Goal: Check status: Check status

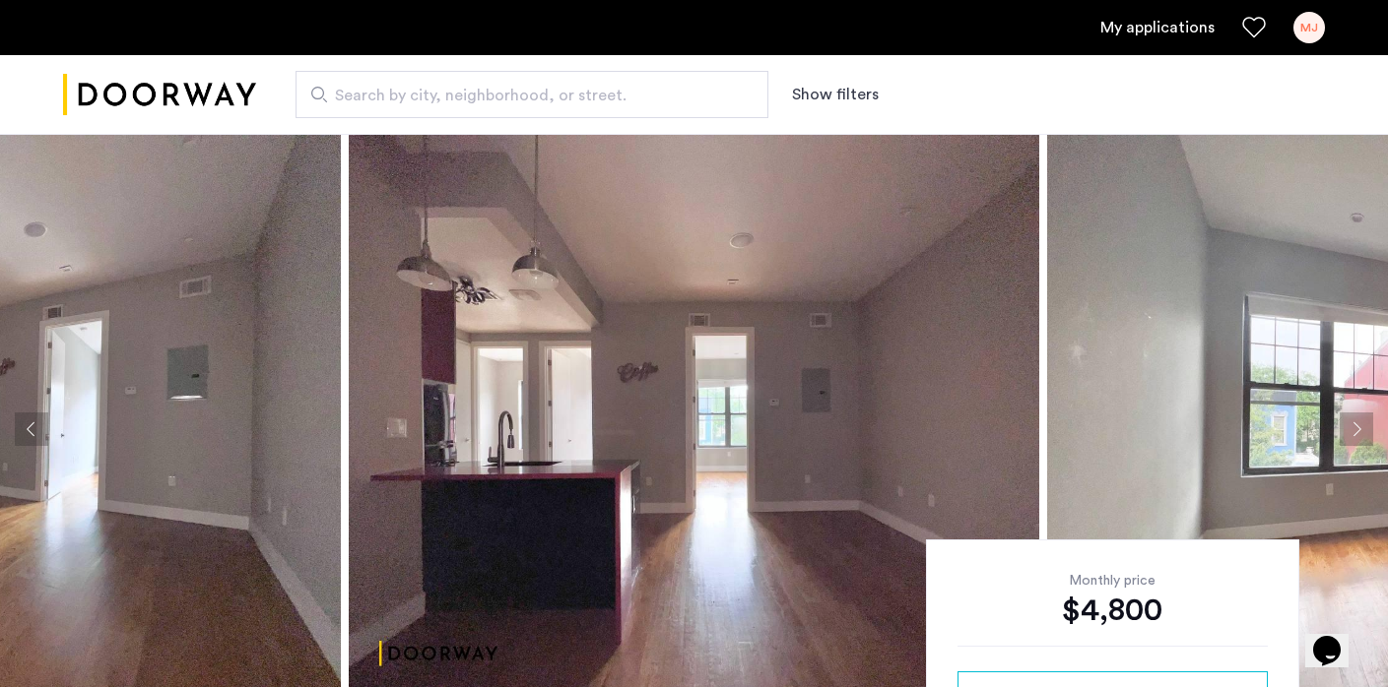
click at [1307, 34] on div "MJ" at bounding box center [1309, 28] width 32 height 32
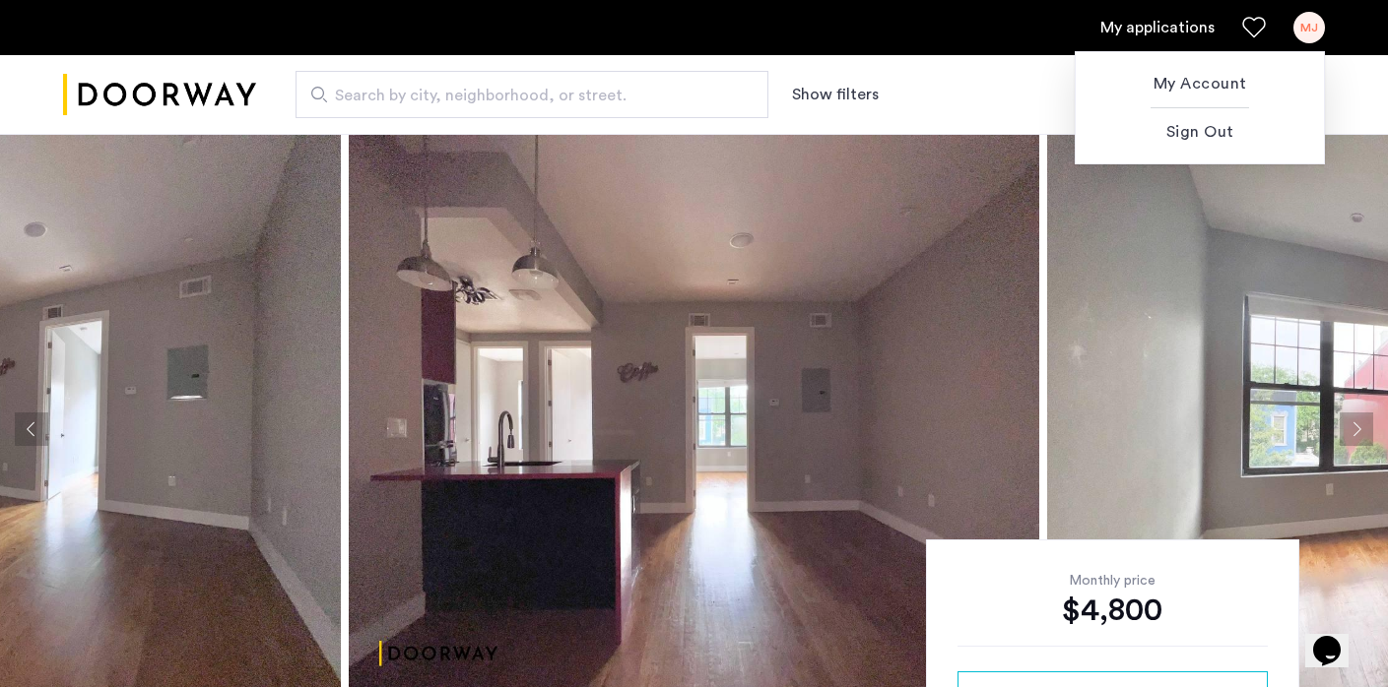
click at [1039, 43] on div at bounding box center [694, 343] width 1388 height 687
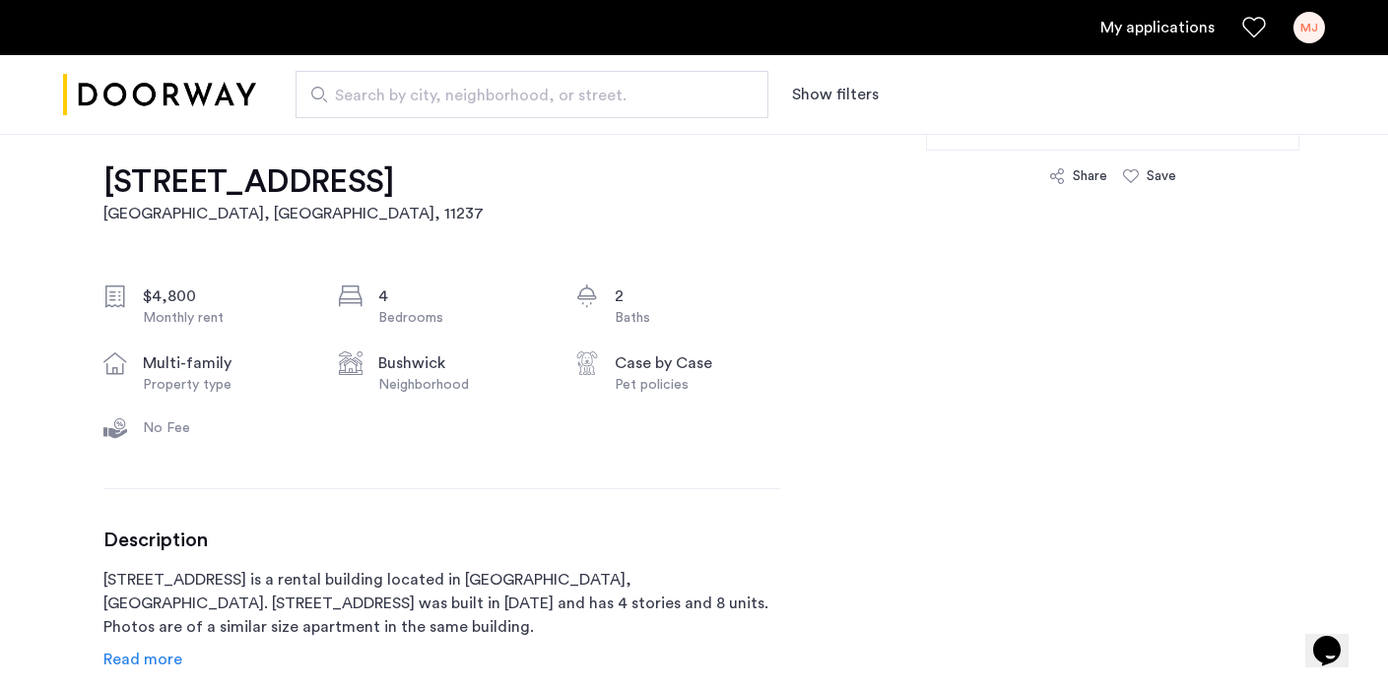
scroll to position [834, 0]
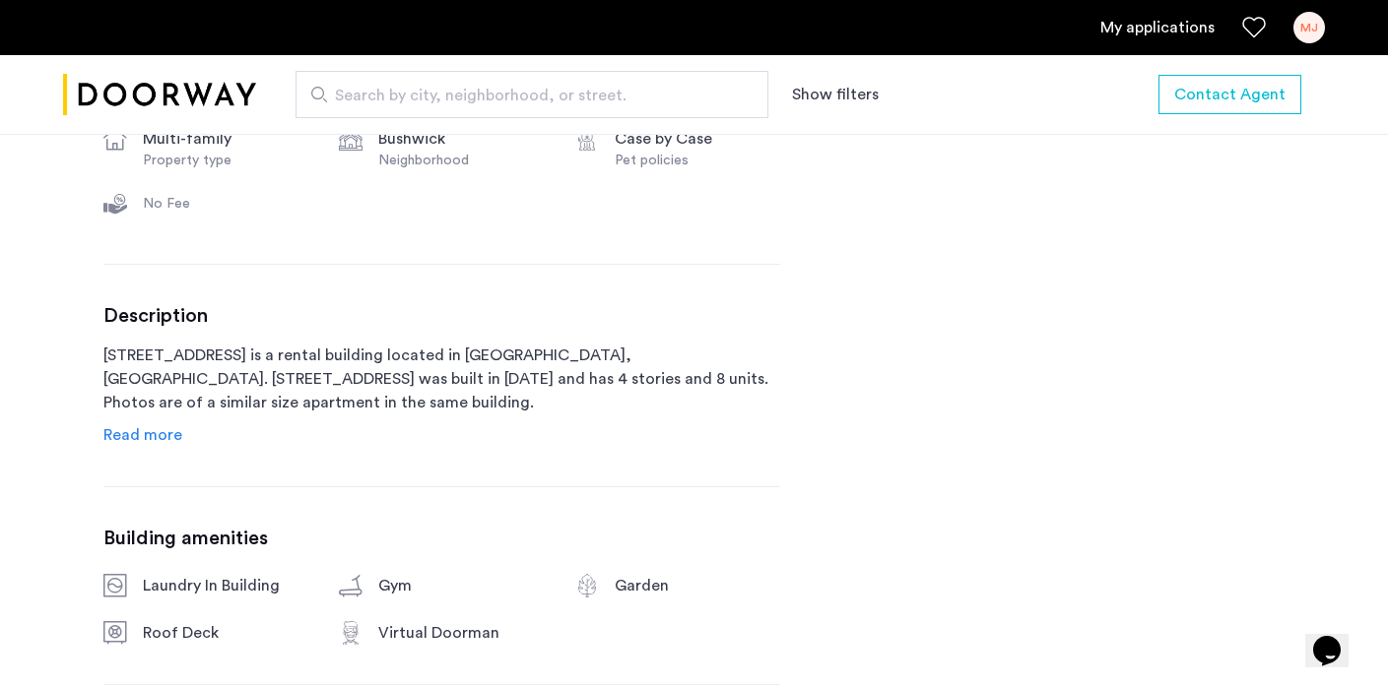
click at [1171, 32] on link "My applications" at bounding box center [1157, 28] width 114 height 24
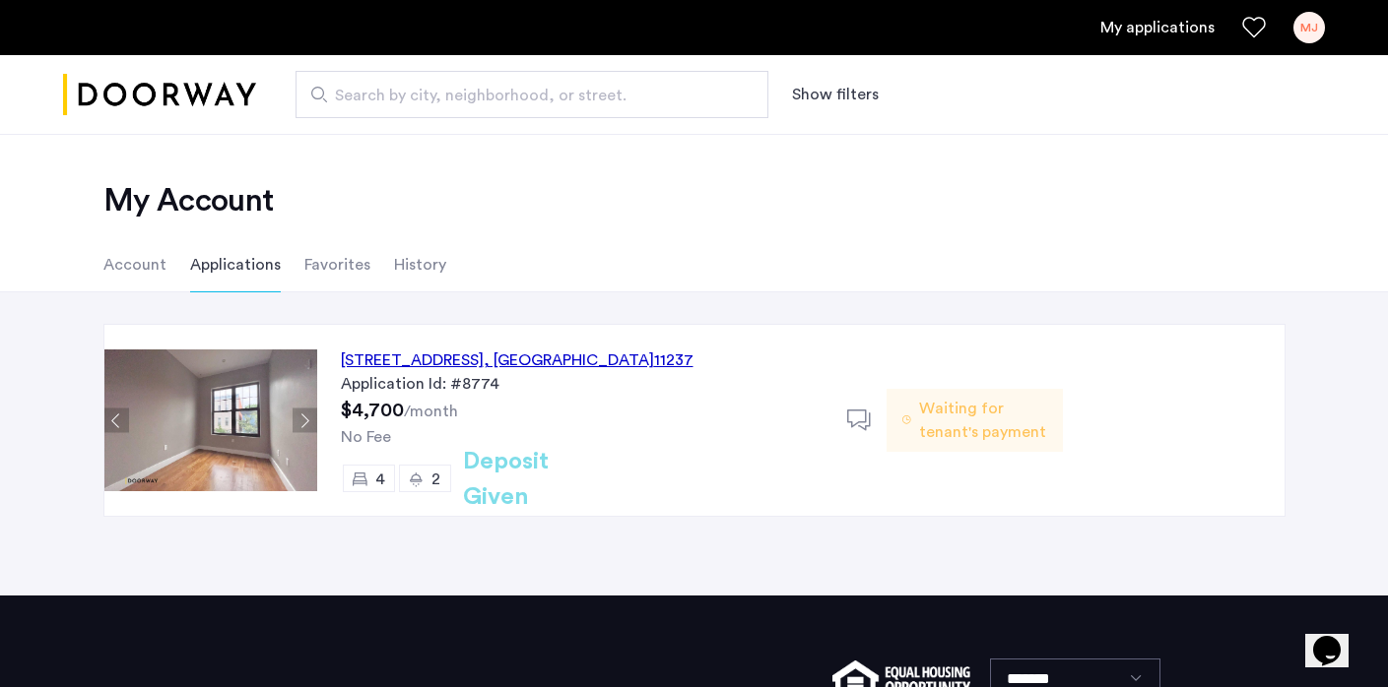
scroll to position [38, 0]
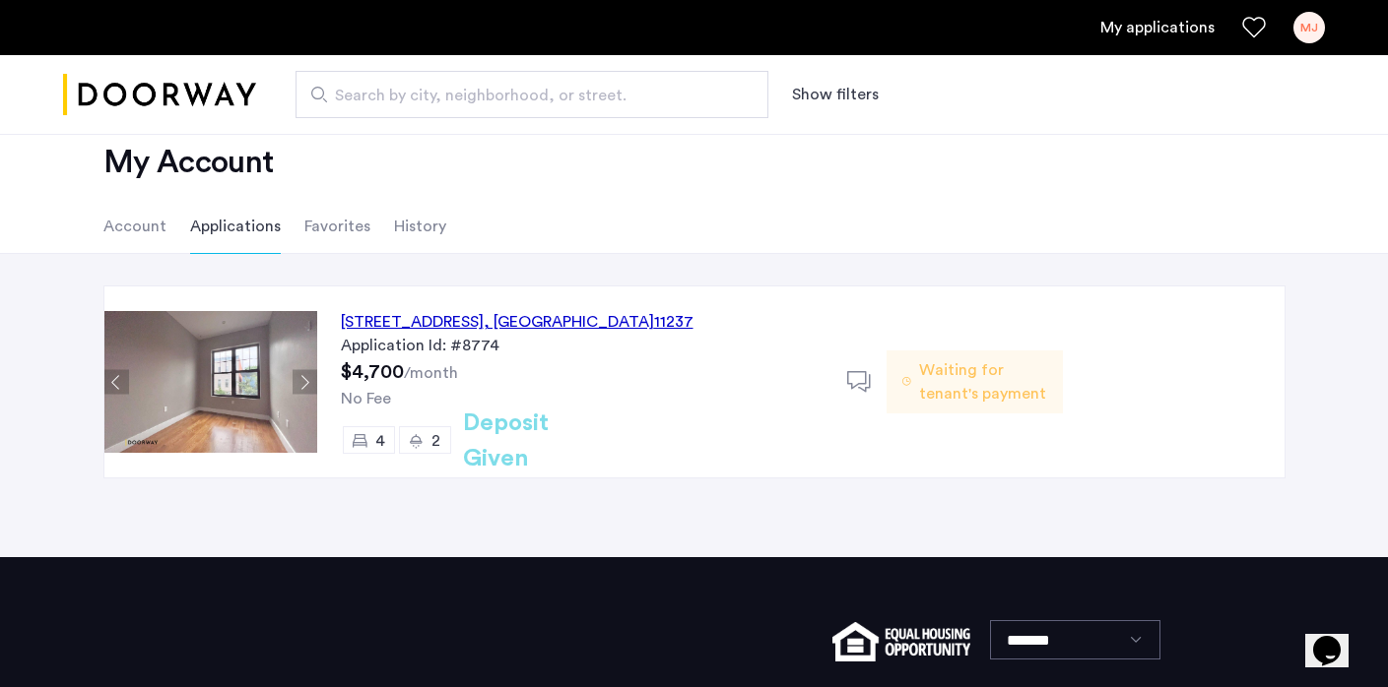
click at [994, 390] on span "Waiting for tenant's payment" at bounding box center [983, 381] width 128 height 47
click at [468, 422] on div "245 Jefferson Street, Unit 3L, Brooklyn , NY 11237 Application Id: #8774 $4,700…" at bounding box center [582, 382] width 530 height 191
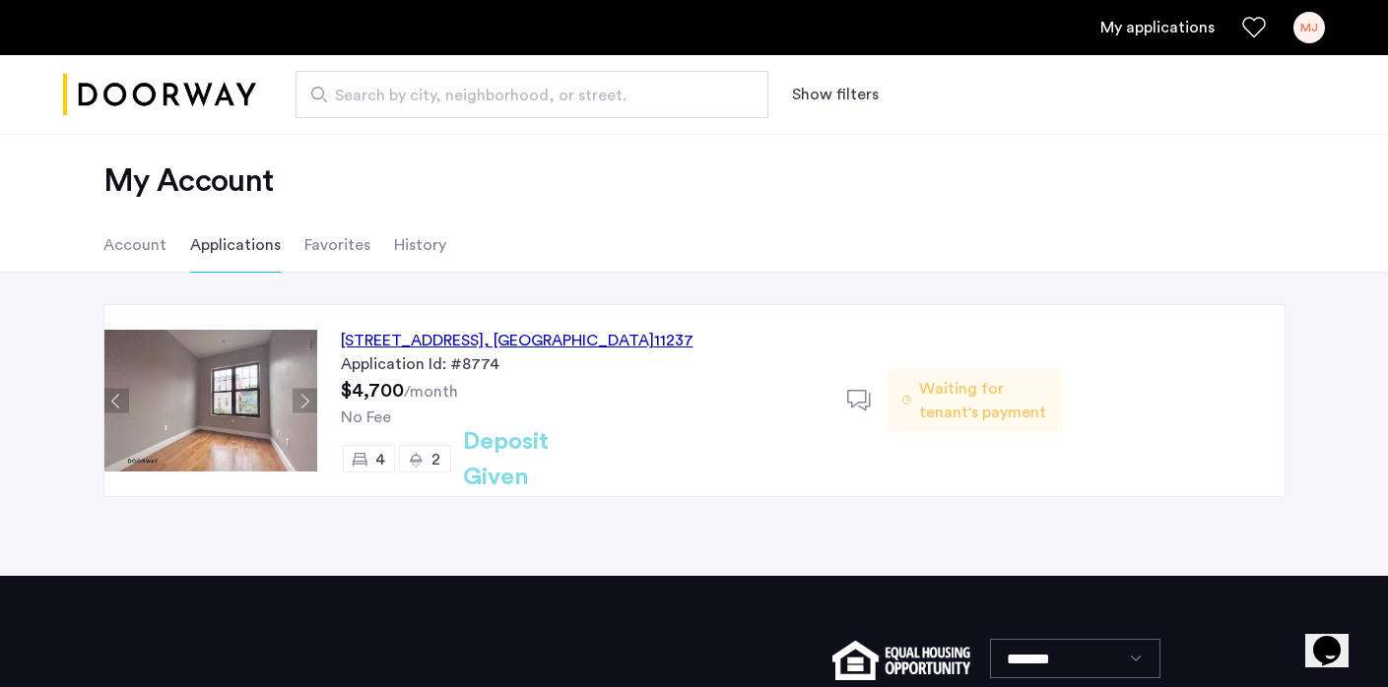
scroll to position [22, 0]
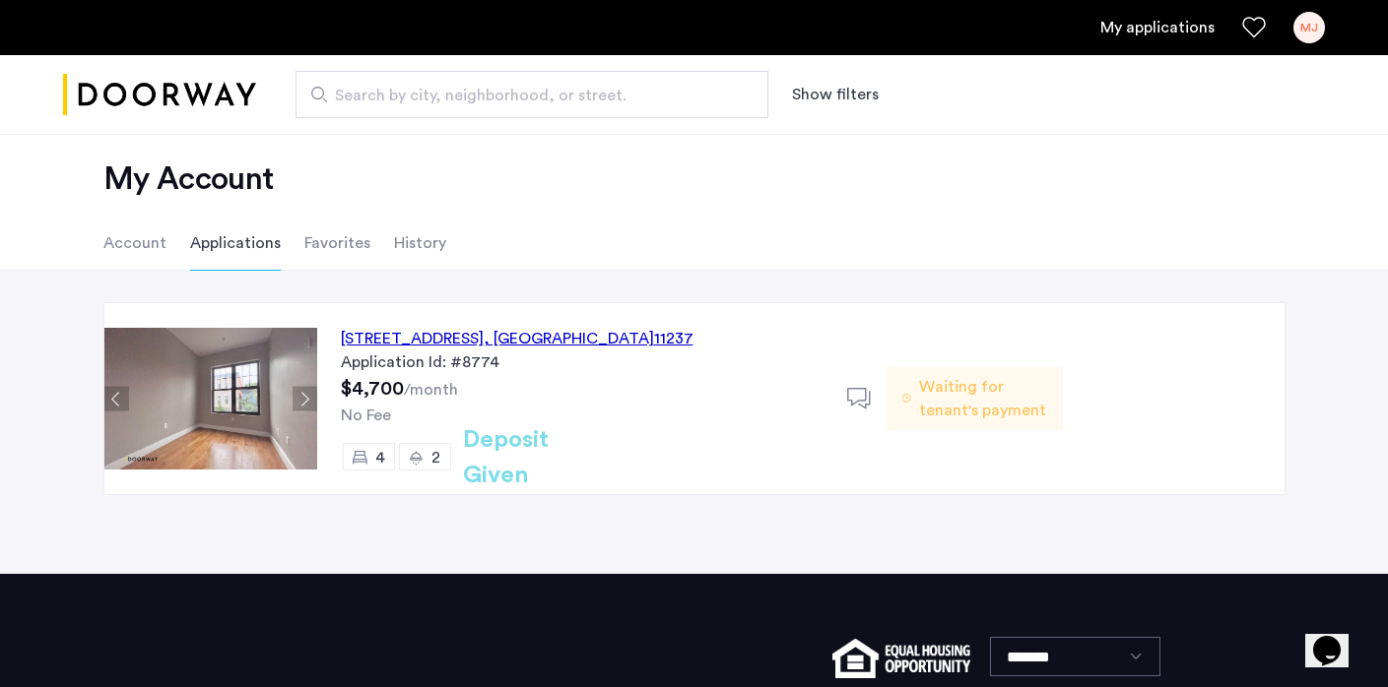
click at [411, 255] on li "History" at bounding box center [420, 243] width 52 height 55
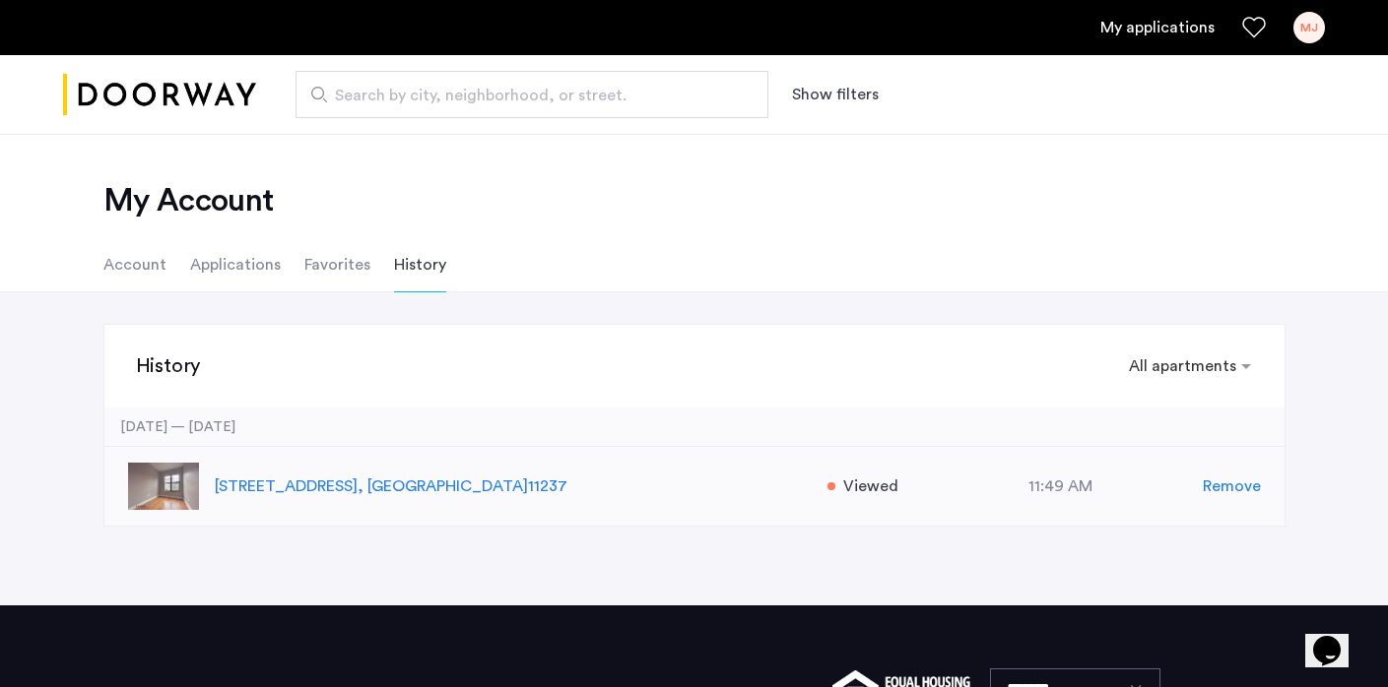
click at [462, 482] on p "245 Jefferson Street, Unit 3L, Brooklyn , NY 11237" at bounding box center [511, 487] width 592 height 24
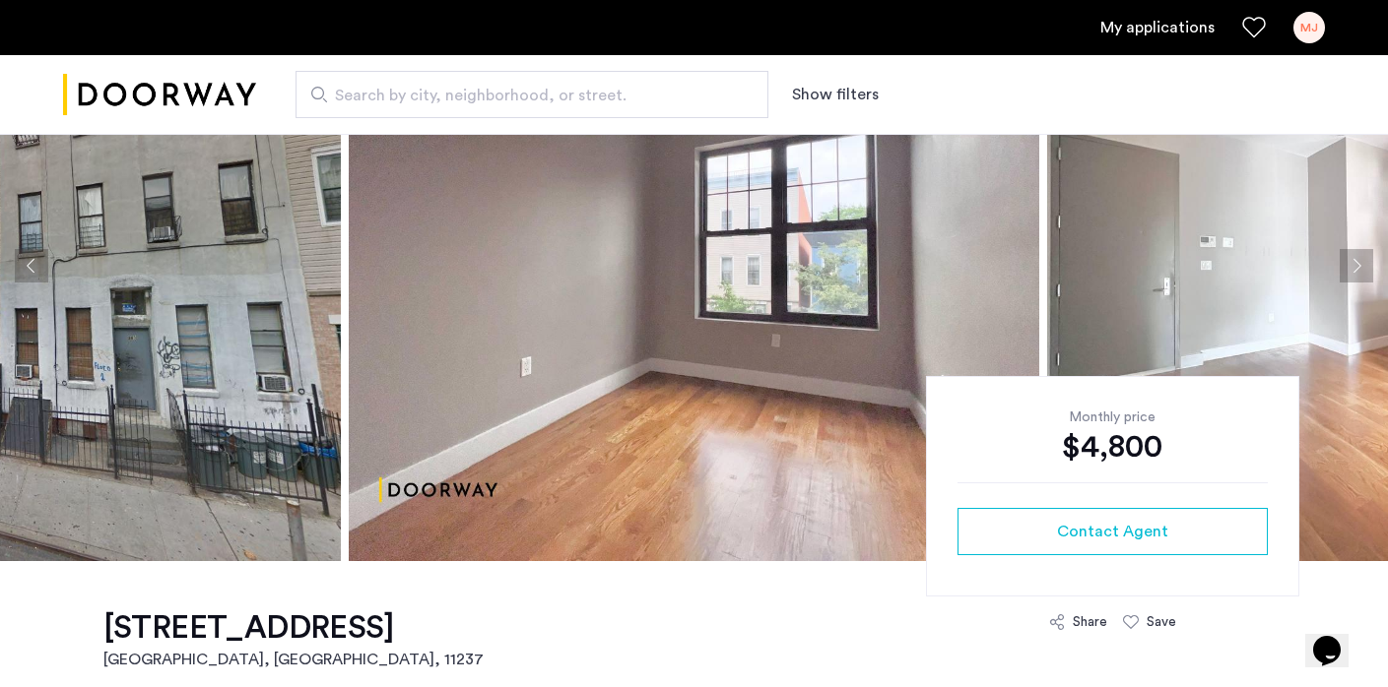
scroll to position [178, 0]
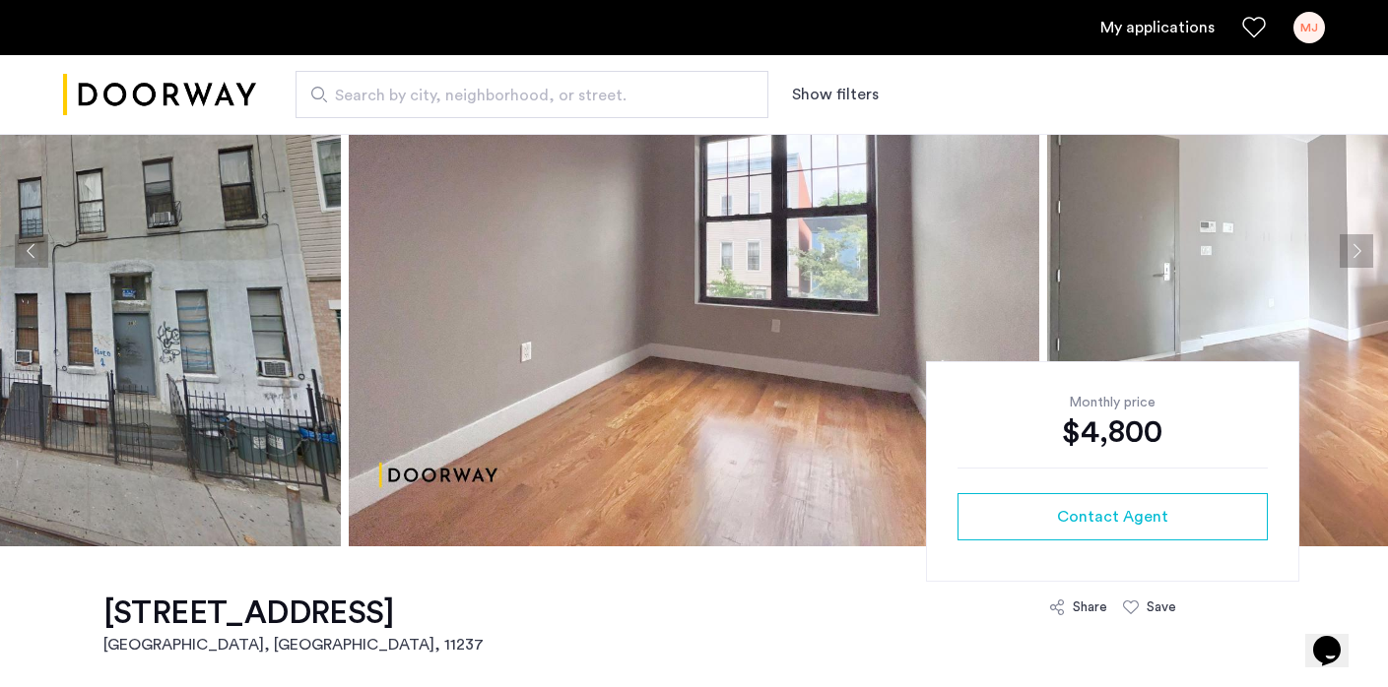
click at [1364, 248] on button "Next apartment" at bounding box center [1355, 250] width 33 height 33
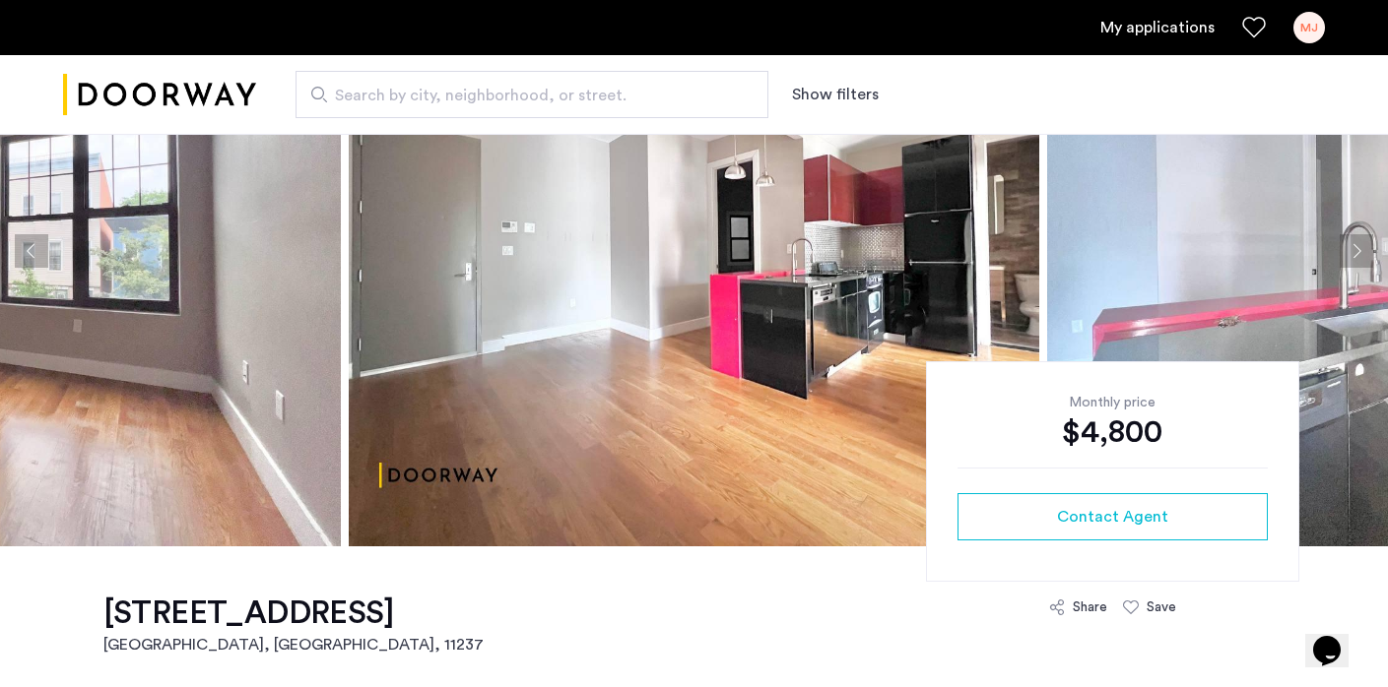
click at [1364, 248] on button "Next apartment" at bounding box center [1355, 250] width 33 height 33
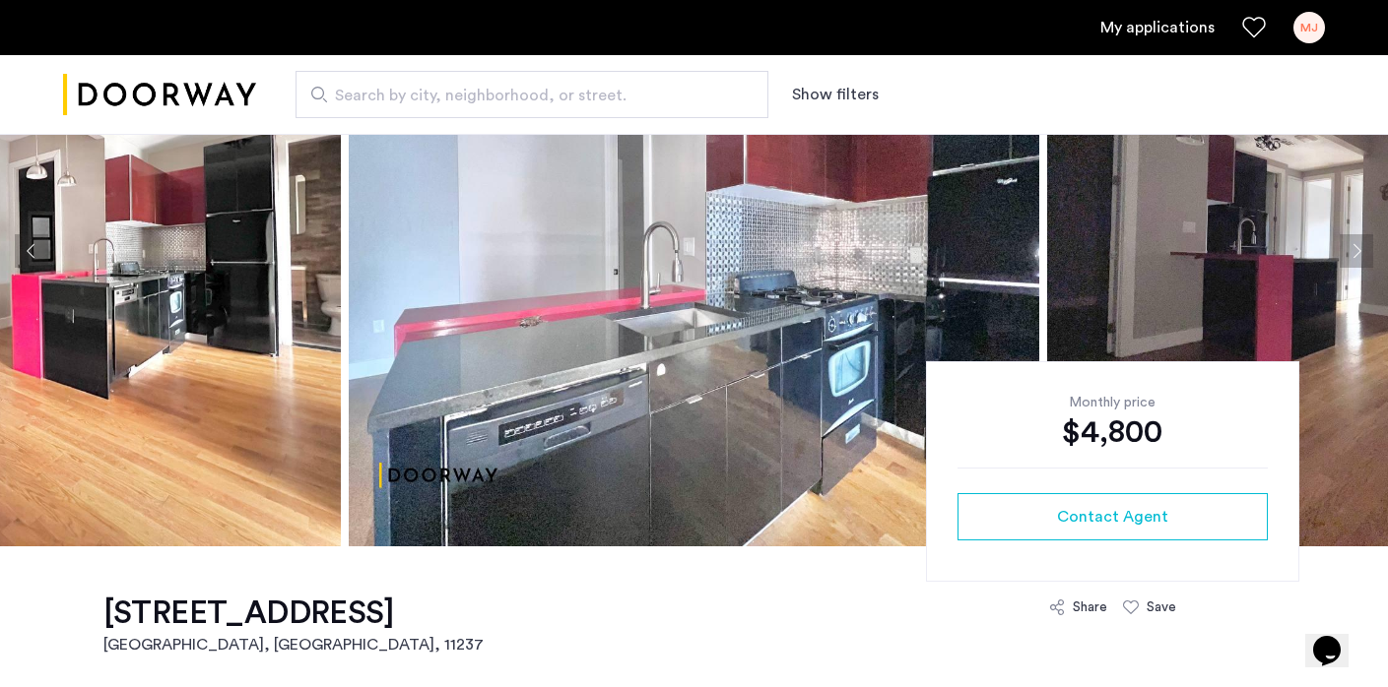
click at [1364, 248] on button "Next apartment" at bounding box center [1355, 250] width 33 height 33
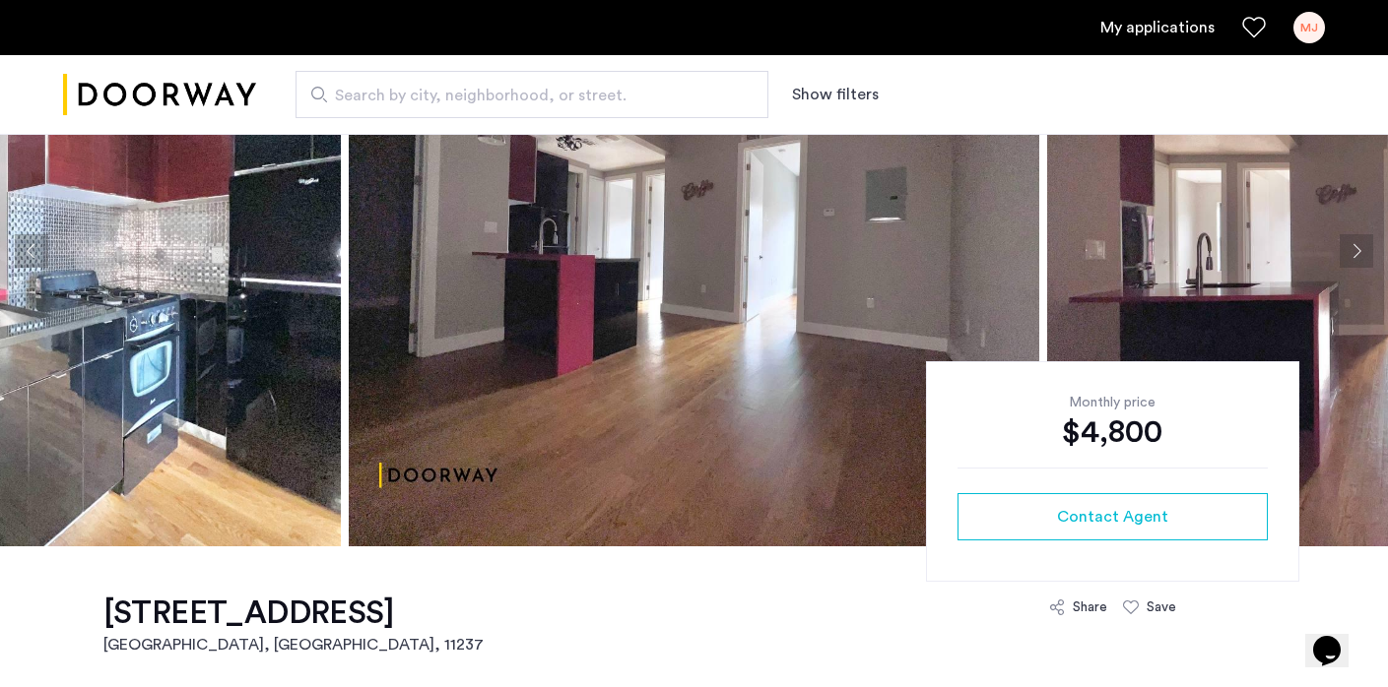
click at [1364, 248] on button "Next apartment" at bounding box center [1355, 250] width 33 height 33
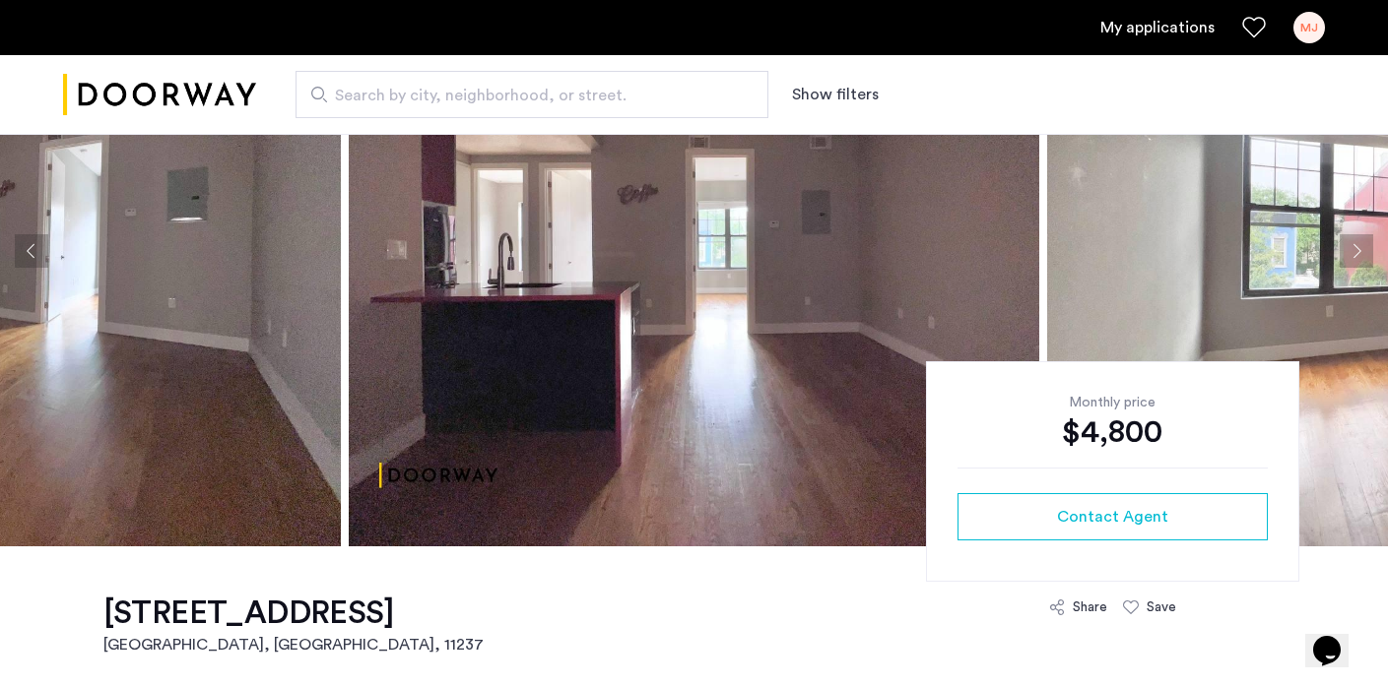
click at [1364, 248] on button "Next apartment" at bounding box center [1355, 250] width 33 height 33
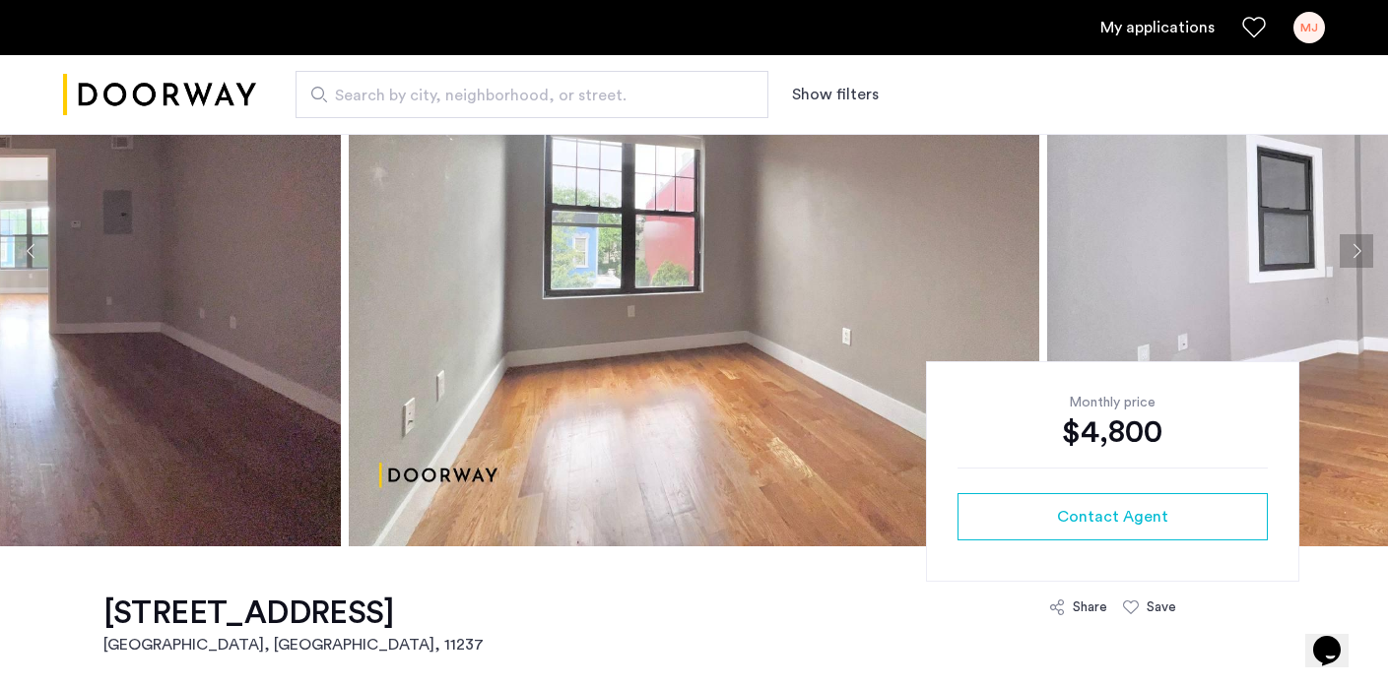
click at [1364, 248] on button "Next apartment" at bounding box center [1355, 250] width 33 height 33
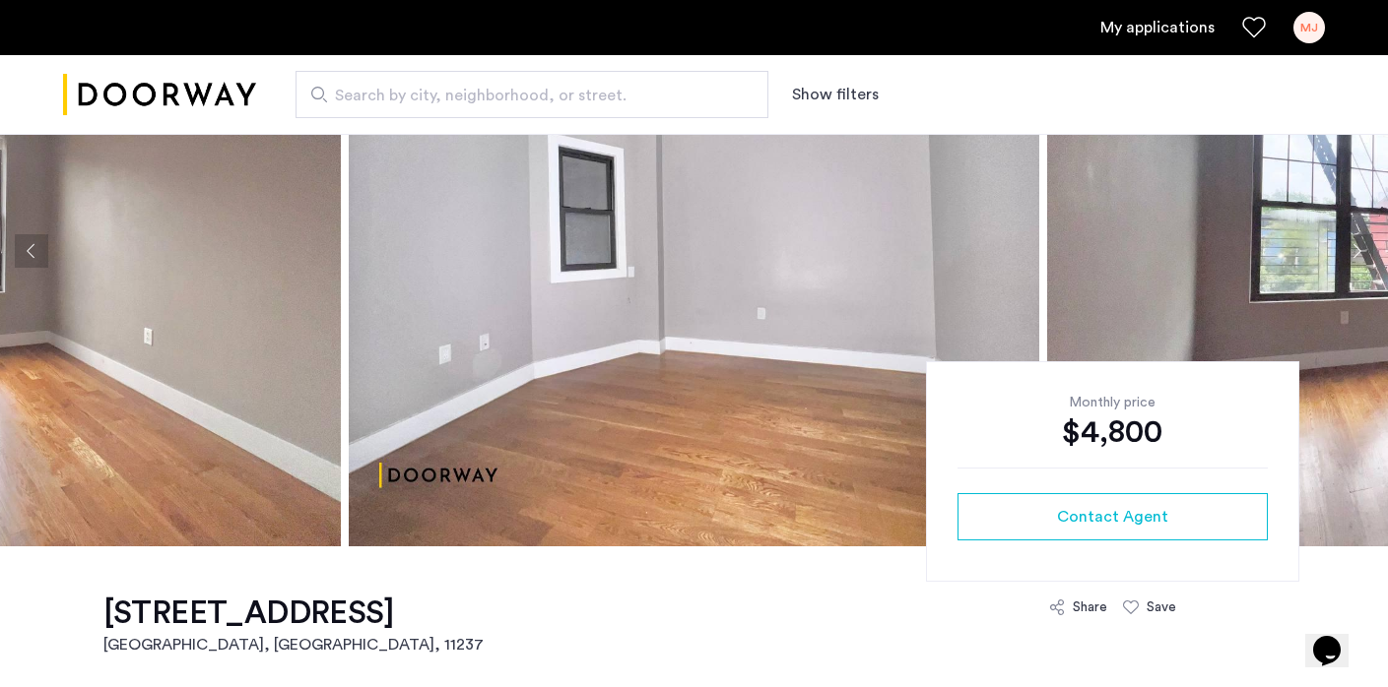
click at [1364, 248] on button "Next apartment" at bounding box center [1355, 250] width 33 height 33
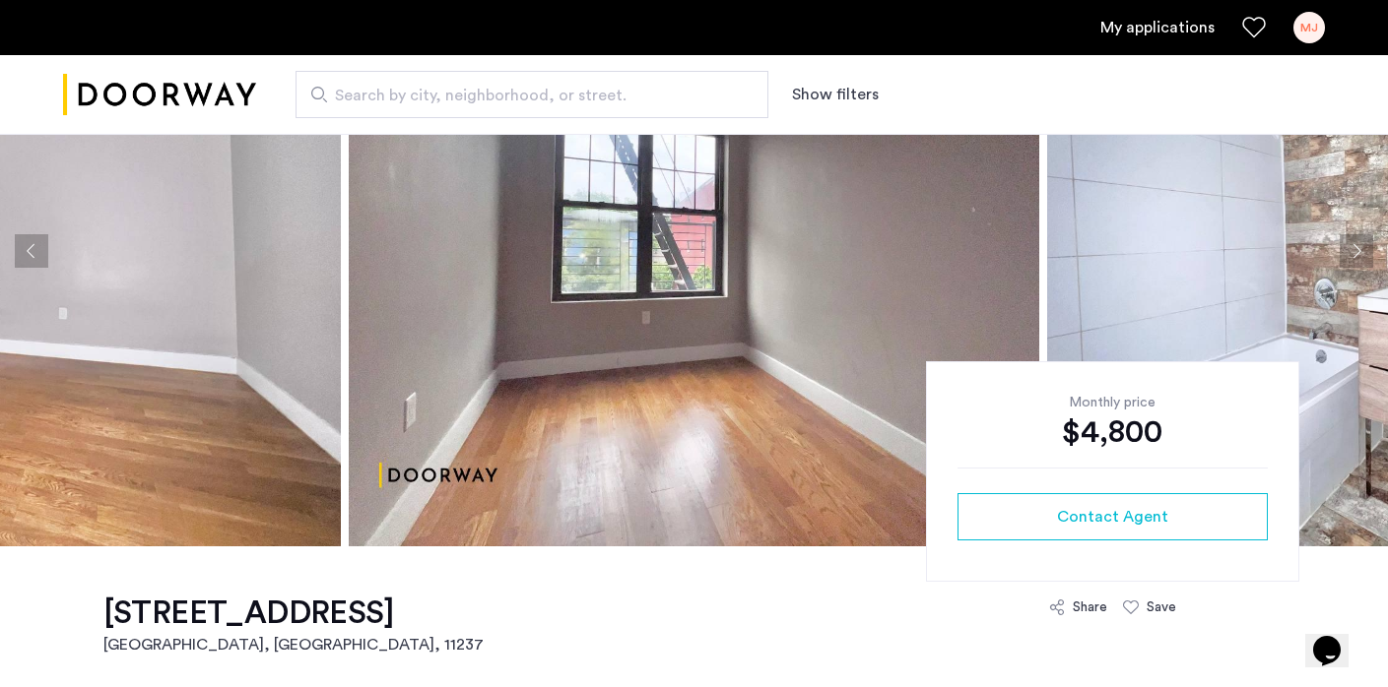
click at [1364, 248] on button "Next apartment" at bounding box center [1355, 250] width 33 height 33
